Goal: Information Seeking & Learning: Check status

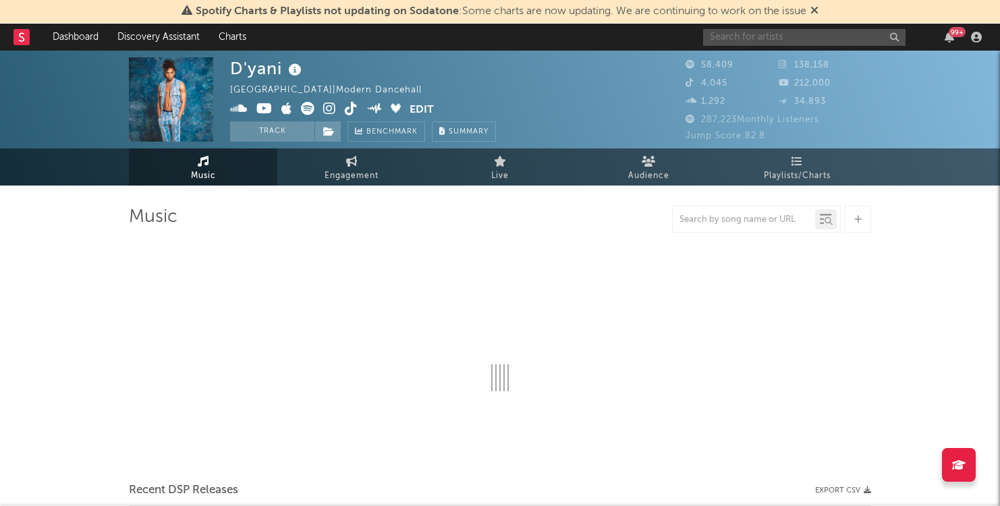
click at [801, 32] on input "text" at bounding box center [804, 37] width 202 height 17
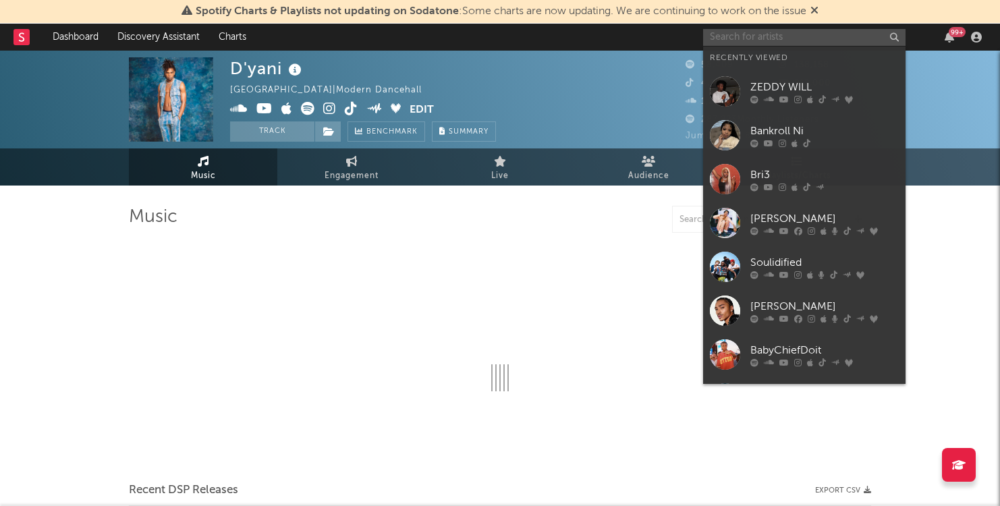
select select "6m"
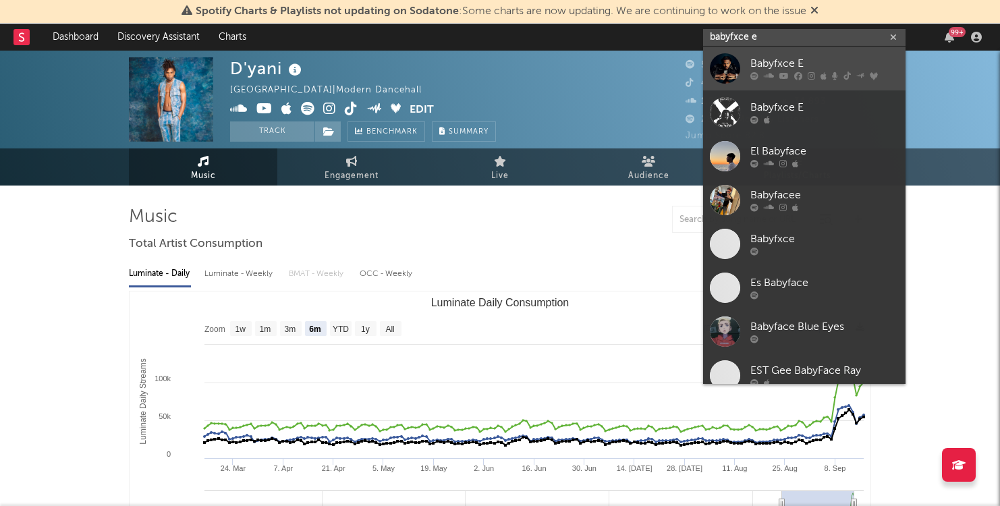
type input "babyfxce e"
click at [819, 64] on div "Babyfxce E" at bounding box center [824, 64] width 148 height 16
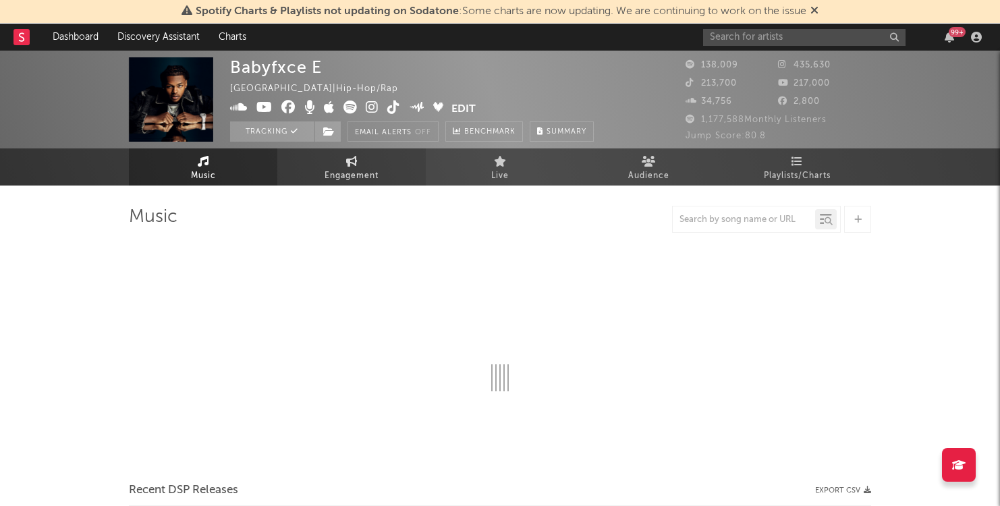
click at [367, 181] on span "Engagement" at bounding box center [351, 176] width 54 height 16
select select "1w"
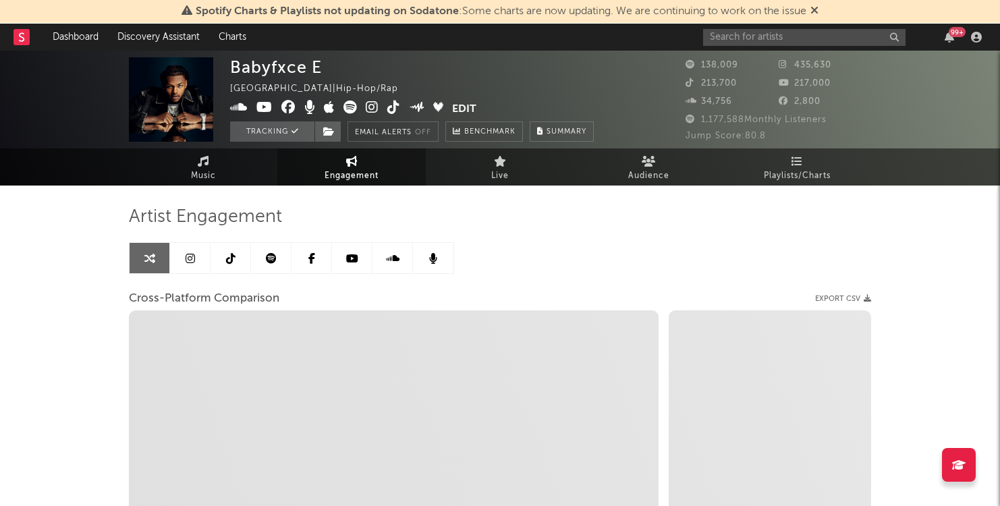
click at [366, 171] on span "Engagement" at bounding box center [351, 176] width 54 height 16
select select "1m"
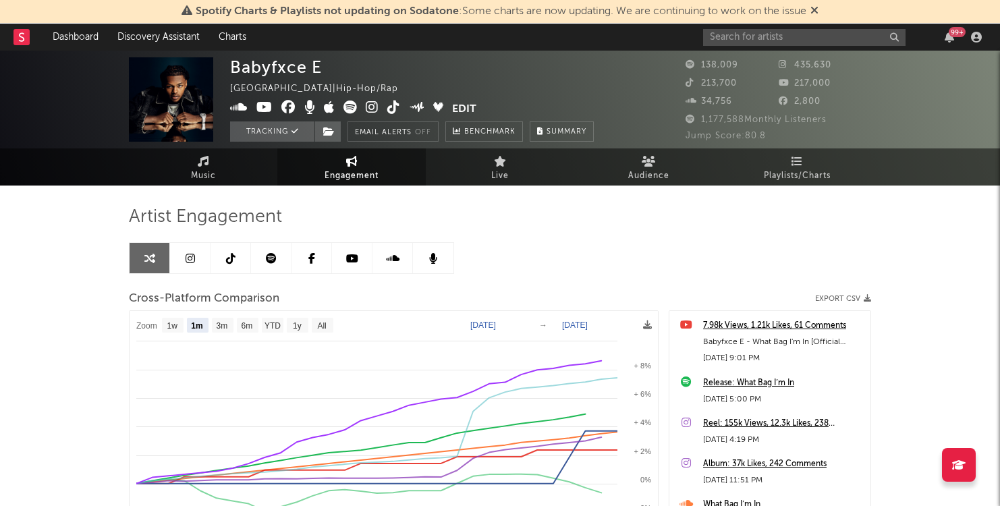
click at [476, 324] on text "[DATE]" at bounding box center [483, 324] width 26 height 9
type input "[DATE]"
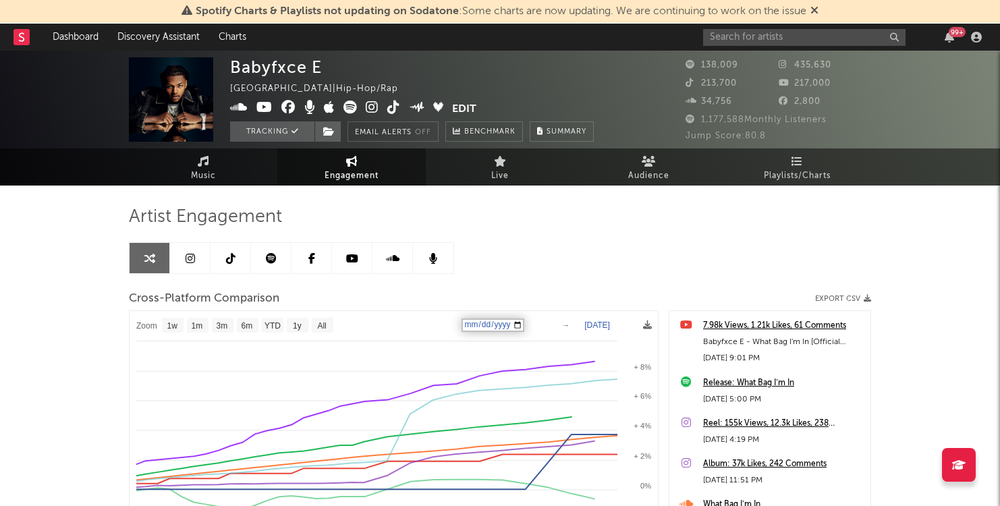
select select "1w"
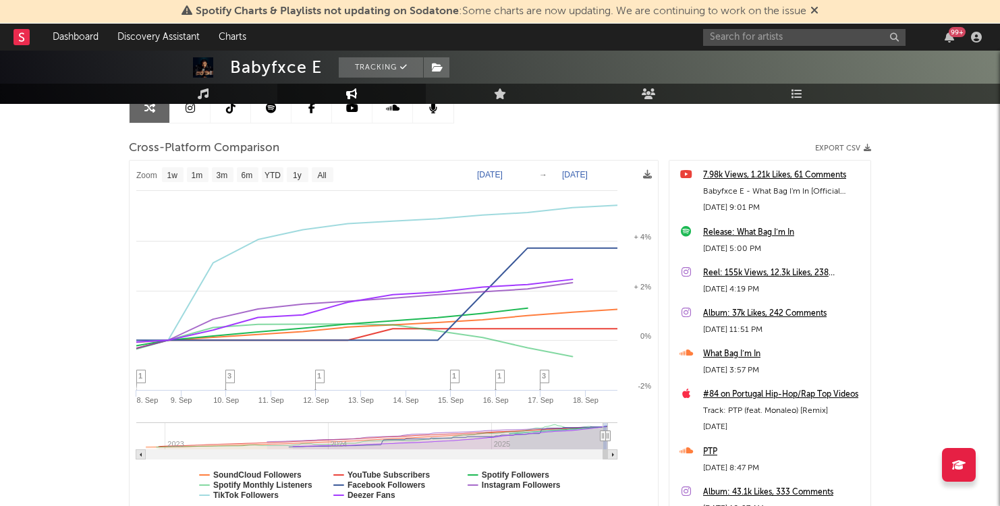
scroll to position [150, 0]
click at [497, 177] on text "[DATE]" at bounding box center [490, 175] width 26 height 9
click at [491, 176] on input "[DATE]" at bounding box center [496, 175] width 63 height 13
type input "[DATE]"
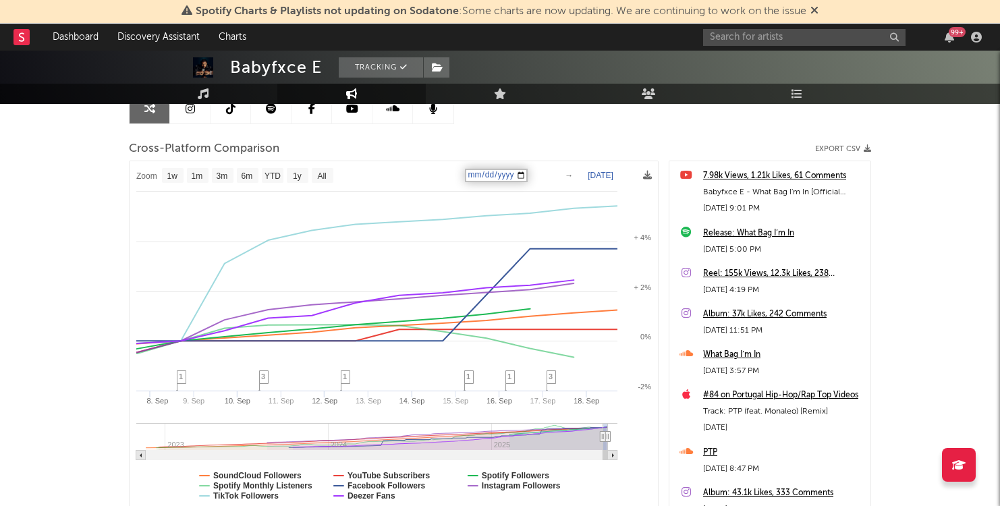
select select "1w"
